Goal: Task Accomplishment & Management: Manage account settings

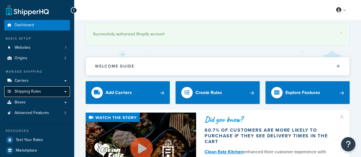
click at [34, 91] on span "Shipping Rules" at bounding box center [28, 91] width 27 height 5
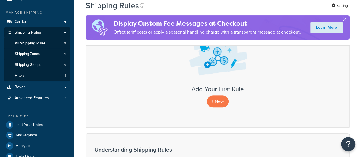
scroll to position [47, 0]
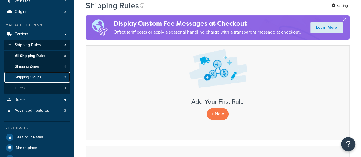
click at [32, 76] on span "Shipping Groups" at bounding box center [28, 77] width 26 height 5
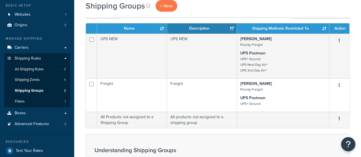
scroll to position [34, 0]
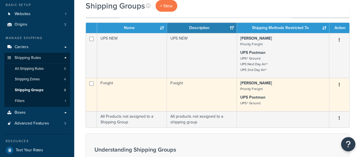
click at [339, 84] on icon "button" at bounding box center [339, 85] width 1 height 4
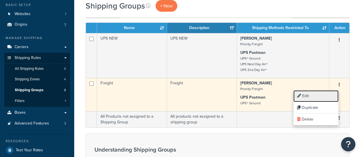
click at [310, 95] on link "Edit" at bounding box center [316, 97] width 45 height 12
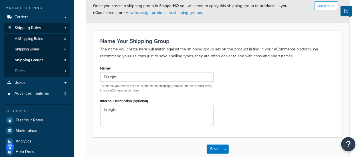
scroll to position [16, 0]
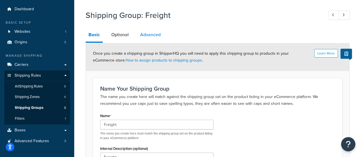
click at [146, 38] on link "Advanced" at bounding box center [150, 35] width 26 height 14
select select "50"
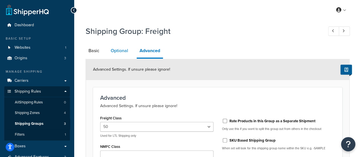
drag, startPoint x: 120, startPoint y: 50, endPoint x: 114, endPoint y: 50, distance: 5.7
click at [120, 50] on link "Optional" at bounding box center [119, 51] width 23 height 14
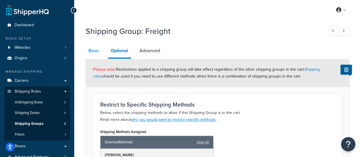
click at [97, 51] on link "Basic" at bounding box center [94, 51] width 17 height 14
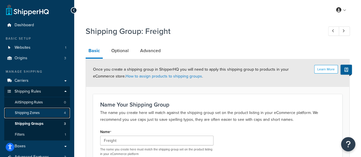
click at [29, 113] on span "Shipping Zones" at bounding box center [27, 113] width 25 height 5
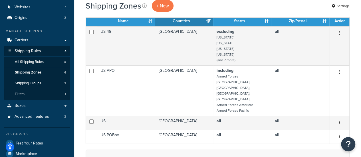
scroll to position [42, 0]
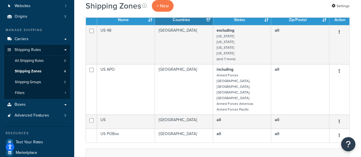
click at [361, 52] on html "Press Alt+1 for screen-reader mode, Alt+0 to cancel Accessibility Screen-Reader…" at bounding box center [180, 140] width 361 height 364
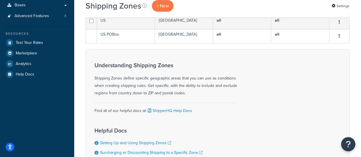
scroll to position [33, 0]
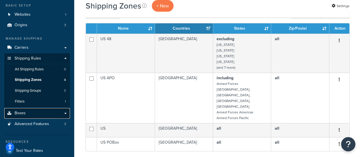
click at [37, 112] on link "Boxes" at bounding box center [37, 113] width 66 height 11
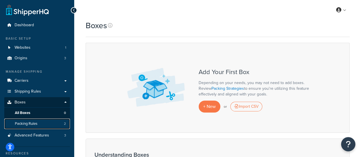
click at [38, 123] on link "Packing Rules 2" at bounding box center [37, 124] width 66 height 11
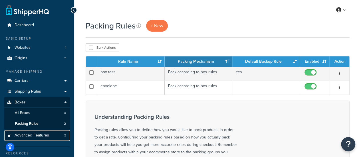
click at [40, 138] on span "Advanced Features" at bounding box center [32, 135] width 35 height 5
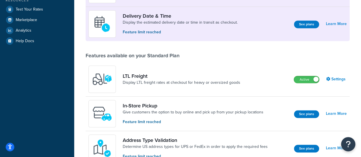
scroll to position [130, 0]
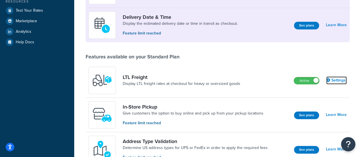
click at [335, 80] on link "Settings" at bounding box center [337, 81] width 21 height 8
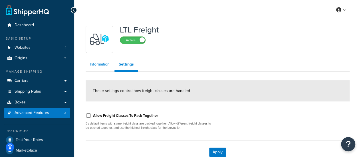
click at [105, 67] on link "Information" at bounding box center [100, 64] width 28 height 11
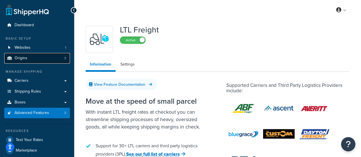
click at [29, 63] on link "Origins 3" at bounding box center [37, 58] width 66 height 11
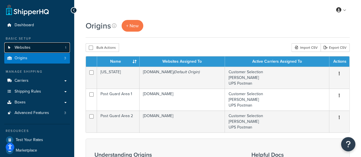
click at [31, 45] on link "Websites 1" at bounding box center [37, 48] width 66 height 11
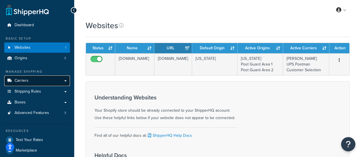
drag, startPoint x: 0, startPoint y: 0, endPoint x: 50, endPoint y: 81, distance: 95.7
click at [50, 81] on link "Carriers" at bounding box center [37, 81] width 66 height 11
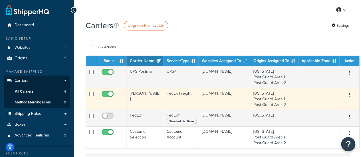
click at [347, 96] on button "button" at bounding box center [350, 95] width 8 height 9
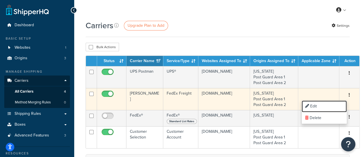
click at [331, 103] on link "Edit" at bounding box center [324, 107] width 45 height 12
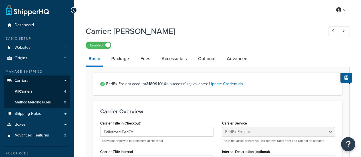
select select "fedExFreight"
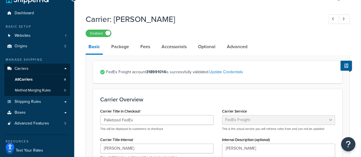
scroll to position [3, 0]
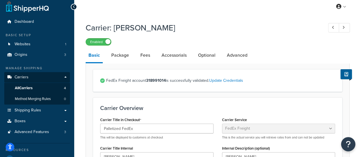
click at [106, 56] on li "Basic" at bounding box center [97, 56] width 23 height 15
click at [118, 57] on link "Package" at bounding box center [120, 56] width 23 height 14
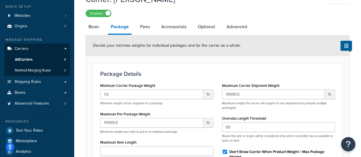
scroll to position [31, 0]
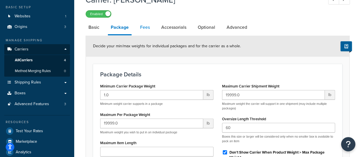
click at [147, 27] on link "Fees" at bounding box center [144, 28] width 15 height 14
select select "AFTER"
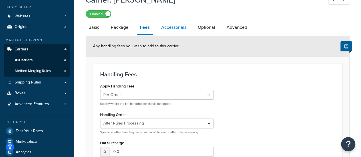
click at [178, 28] on link "Accessorials" at bounding box center [174, 28] width 31 height 14
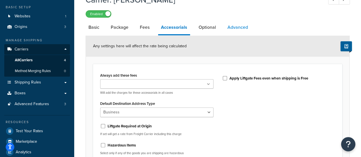
click at [233, 30] on link "Advanced" at bounding box center [238, 28] width 26 height 14
select select "false"
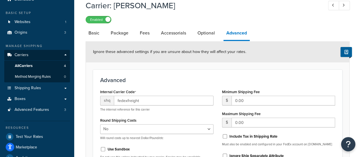
scroll to position [23, 0]
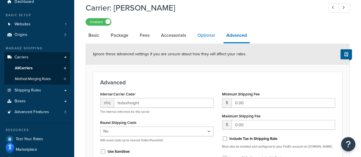
click at [199, 37] on link "Optional" at bounding box center [206, 36] width 23 height 14
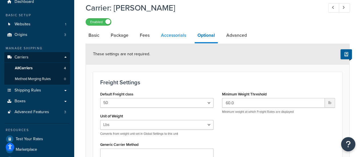
click at [177, 35] on link "Accessorials" at bounding box center [173, 36] width 31 height 14
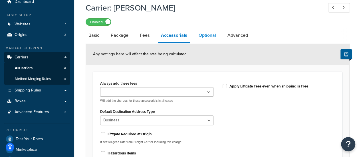
click at [205, 33] on link "Optional" at bounding box center [207, 36] width 23 height 14
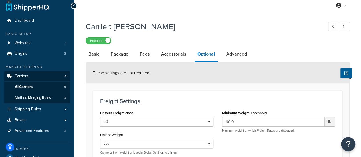
scroll to position [4, 0]
click at [97, 55] on link "Basic" at bounding box center [94, 55] width 17 height 14
select select "fedExFreight"
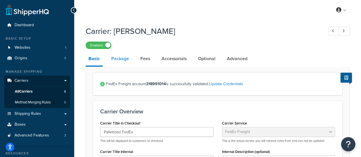
click at [127, 60] on link "Package" at bounding box center [120, 59] width 23 height 14
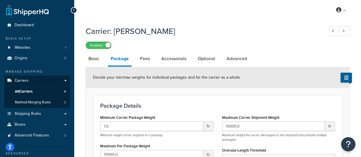
click at [154, 57] on li "Fees" at bounding box center [147, 59] width 21 height 14
click at [149, 60] on link "Fees" at bounding box center [144, 59] width 15 height 14
select select "AFTER"
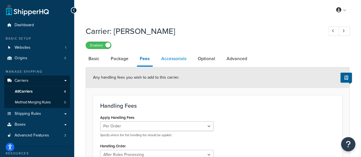
click at [172, 61] on link "Accessorials" at bounding box center [174, 59] width 31 height 14
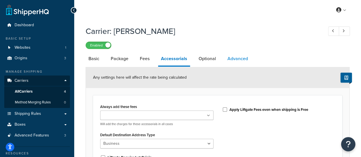
click at [227, 60] on link "Advanced" at bounding box center [238, 59] width 26 height 14
select select "false"
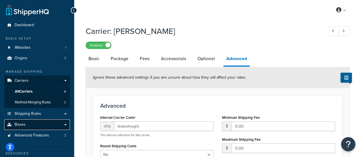
click at [65, 126] on link "Boxes" at bounding box center [37, 125] width 66 height 11
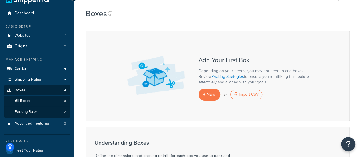
scroll to position [16, 0]
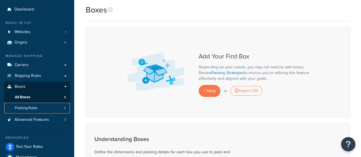
click at [25, 109] on span "Packing Rules" at bounding box center [26, 108] width 23 height 5
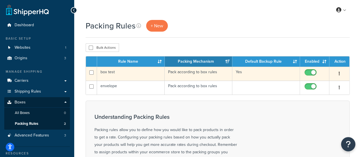
click at [339, 75] on icon "button" at bounding box center [339, 74] width 1 height 4
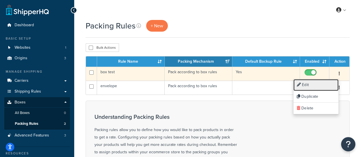
click at [310, 83] on link "Edit" at bounding box center [316, 85] width 45 height 12
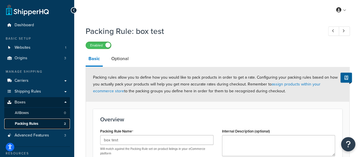
click at [24, 124] on span "Packing Rules" at bounding box center [26, 124] width 23 height 5
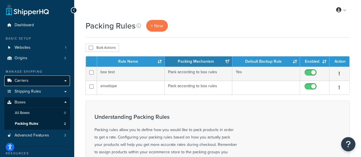
click at [28, 84] on link "Carriers" at bounding box center [37, 81] width 66 height 11
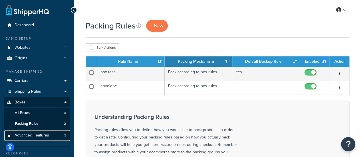
click at [51, 133] on link "Advanced Features 3" at bounding box center [37, 136] width 66 height 11
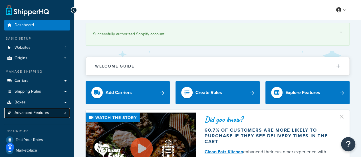
click at [35, 113] on span "Advanced Features" at bounding box center [32, 113] width 35 height 5
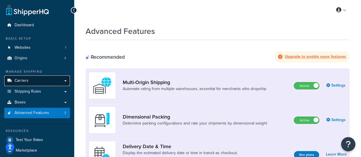
click at [44, 83] on link "Carriers" at bounding box center [37, 81] width 66 height 11
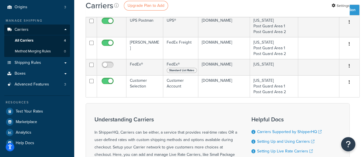
scroll to position [53, 0]
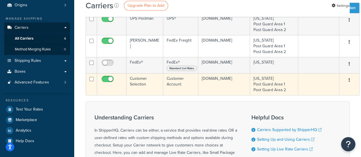
click at [349, 80] on icon "button" at bounding box center [349, 80] width 1 height 4
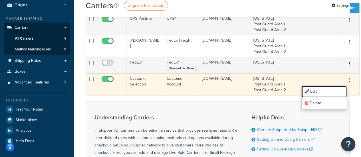
click at [319, 91] on link "Edit" at bounding box center [324, 92] width 45 height 12
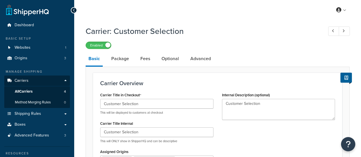
select select "customerAccount"
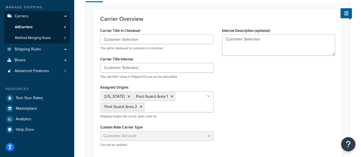
scroll to position [64, 0]
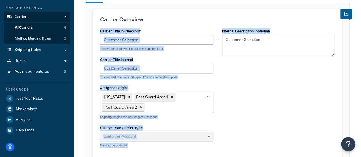
click at [164, 12] on div "Carrier Overview Carrier Title in Checkout Customer Selection This will be disp…" at bounding box center [217, 84] width 249 height 151
click at [174, 23] on div "Carrier Overview Carrier Title in Checkout Customer Selection This will be disp…" at bounding box center [217, 84] width 249 height 151
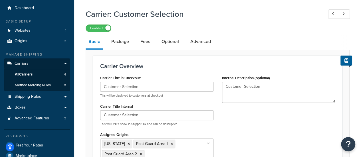
scroll to position [0, 0]
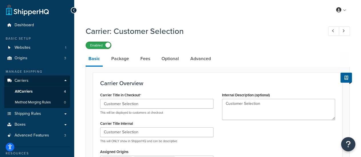
click at [110, 44] on label "Enabled" at bounding box center [98, 45] width 25 height 7
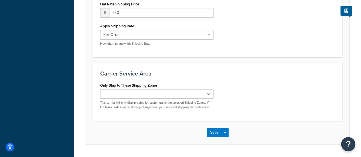
scroll to position [285, 0]
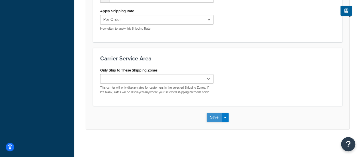
click at [221, 118] on button "Save" at bounding box center [214, 117] width 15 height 9
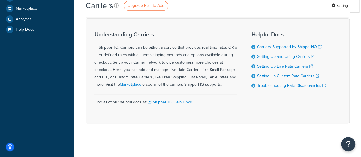
scroll to position [89, 0]
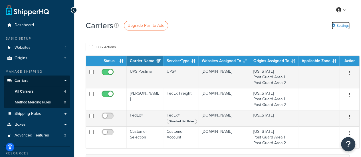
click at [345, 26] on link "Settings" at bounding box center [341, 26] width 18 height 8
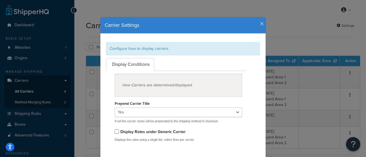
click at [260, 23] on icon "button" at bounding box center [262, 23] width 4 height 5
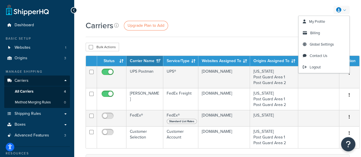
click at [350, 12] on div "My Profile Billing Global Settings Contact Us Logout" at bounding box center [217, 10] width 287 height 20
click at [322, 25] on link "My Profile" at bounding box center [324, 21] width 51 height 11
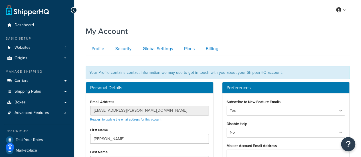
click at [75, 10] on div at bounding box center [74, 10] width 6 height 6
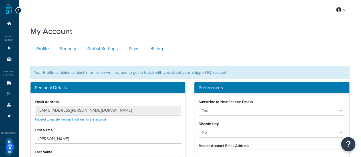
click at [19, 10] on icon at bounding box center [18, 10] width 3 height 4
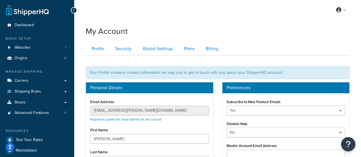
click at [345, 17] on div "My Profile Billing Global Settings Contact Us Logout" at bounding box center [217, 10] width 287 height 20
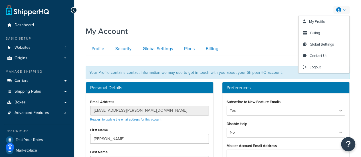
click at [343, 11] on link at bounding box center [342, 10] width 16 height 9
click at [328, 43] on span "Global Settings" at bounding box center [322, 44] width 24 height 5
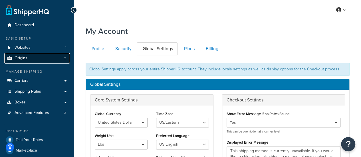
click at [28, 55] on link "Origins 3" at bounding box center [37, 58] width 66 height 11
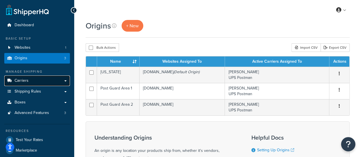
click at [28, 81] on link "Carriers" at bounding box center [37, 81] width 66 height 11
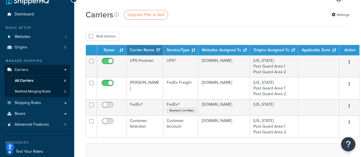
scroll to position [11, 0]
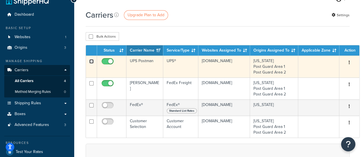
click at [92, 61] on input "checkbox" at bounding box center [91, 61] width 4 height 4
checkbox input "true"
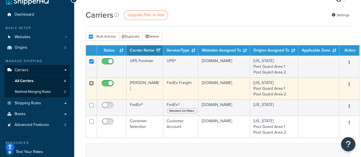
click at [92, 83] on input "checkbox" at bounding box center [91, 83] width 4 height 4
checkbox input "true"
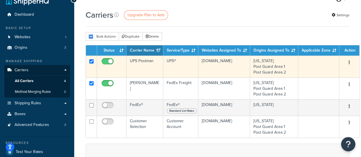
click at [95, 60] on td at bounding box center [91, 67] width 11 height 22
checkbox input "false"
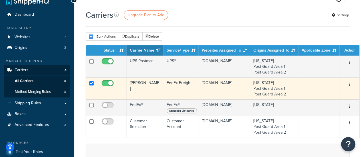
click at [91, 86] on td at bounding box center [91, 89] width 11 height 22
checkbox input "false"
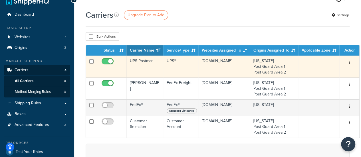
click at [109, 63] on input "checkbox" at bounding box center [109, 62] width 16 height 7
checkbox input "false"
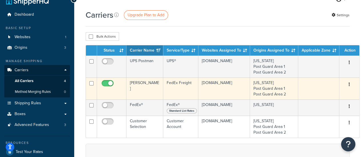
click at [109, 83] on input "checkbox" at bounding box center [109, 84] width 16 height 7
checkbox input "false"
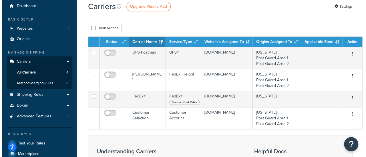
scroll to position [0, 0]
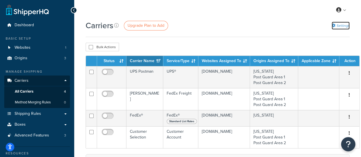
click at [341, 23] on link "Settings" at bounding box center [341, 26] width 18 height 8
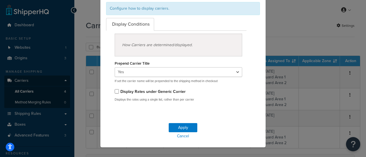
scroll to position [43, 0]
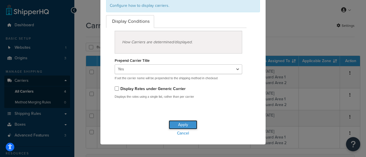
click at [182, 122] on button "Apply" at bounding box center [183, 125] width 29 height 9
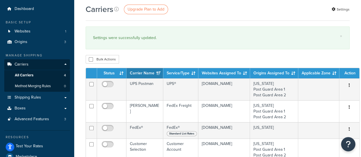
scroll to position [16, 0]
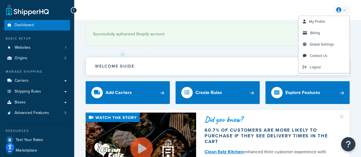
click at [347, 12] on link at bounding box center [342, 10] width 16 height 9
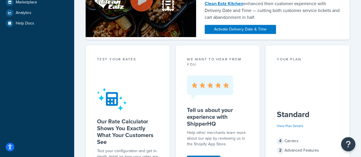
scroll to position [119, 0]
